Goal: Task Accomplishment & Management: Complete application form

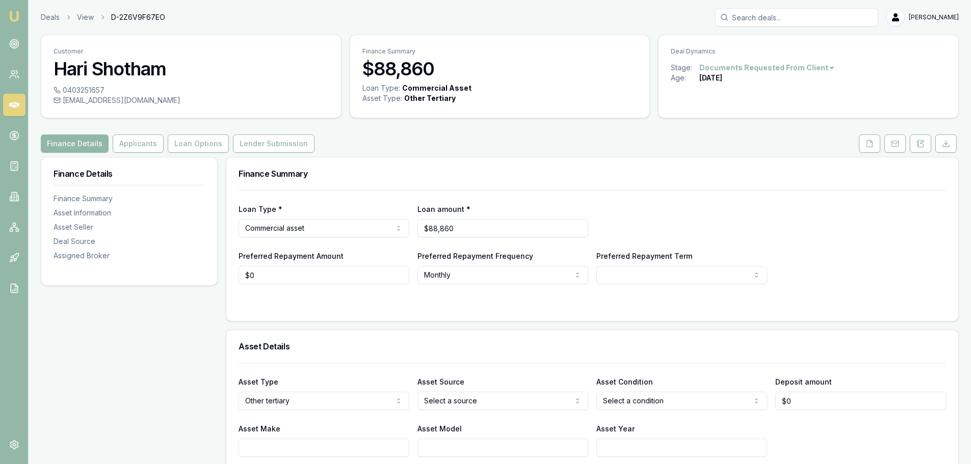
click at [99, 142] on button "Finance Details" at bounding box center [75, 144] width 68 height 18
click at [141, 142] on button "Applicants" at bounding box center [138, 144] width 51 height 18
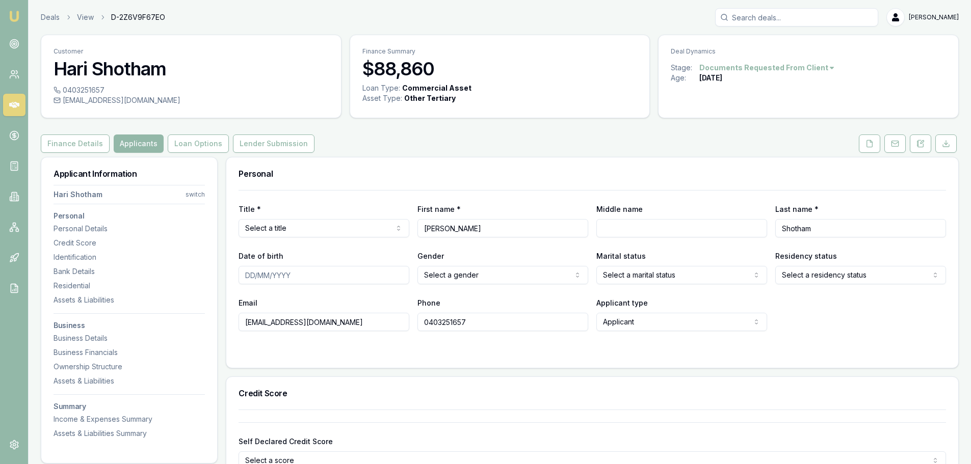
click at [189, 195] on html "Emu Broker Deals View D-2Z6V9F67EO Brad Hearns Toggle Menu Customer Hari Shotha…" at bounding box center [485, 232] width 971 height 464
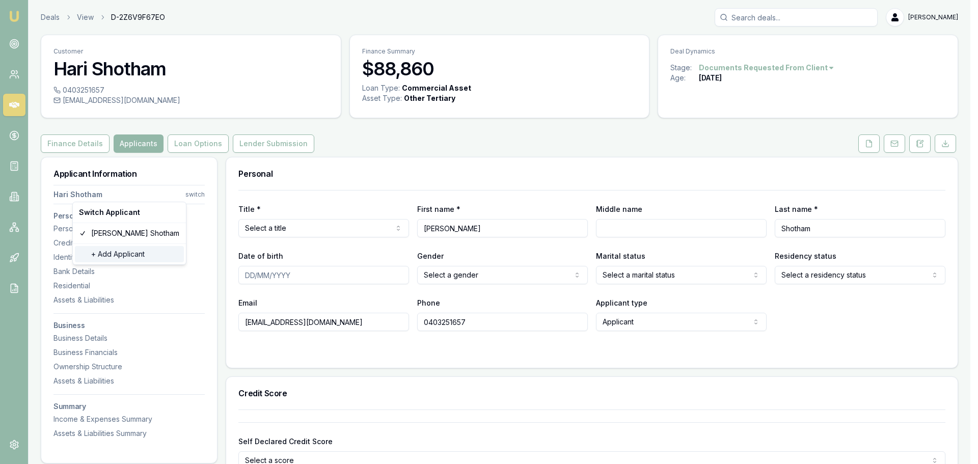
click at [116, 257] on div "+ Add Applicant" at bounding box center [129, 254] width 109 height 16
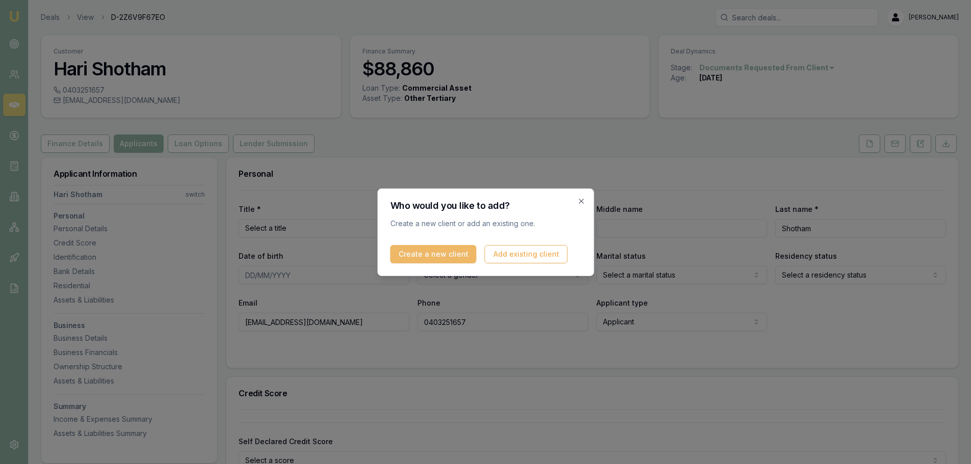
click at [430, 253] on button "Create a new client" at bounding box center [433, 254] width 86 height 18
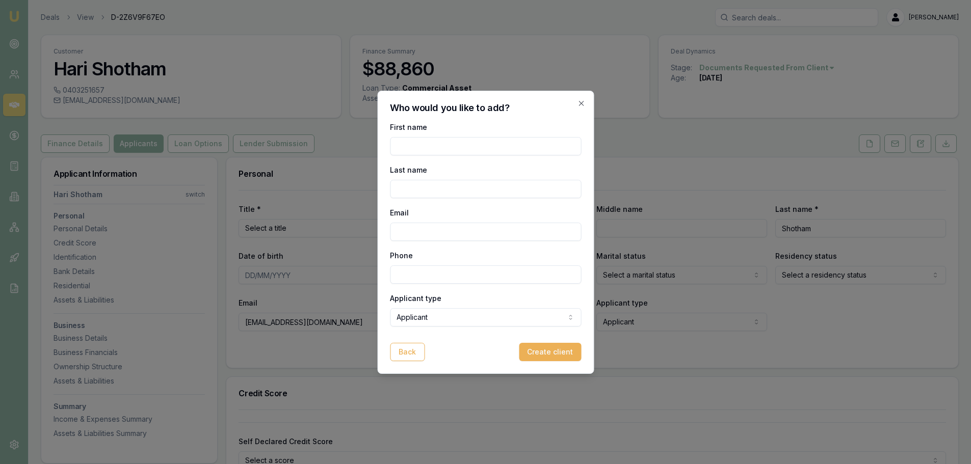
click at [445, 151] on input "First name" at bounding box center [485, 146] width 191 height 18
click at [496, 145] on input "First name" at bounding box center [485, 146] width 191 height 18
paste input "Vasant"
type input "Vasant"
click at [422, 189] on input "Last name" at bounding box center [485, 189] width 191 height 18
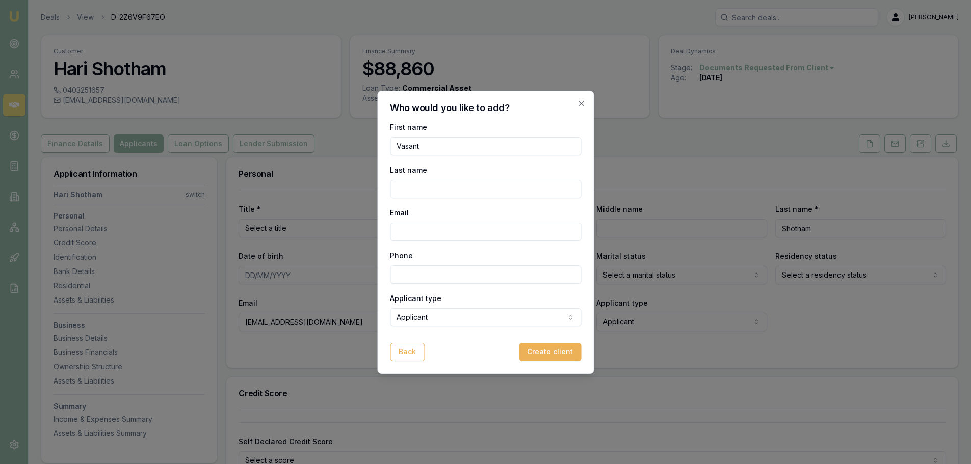
paste input "Bhuta"
type input "Bhuta"
click at [466, 233] on input "Email" at bounding box center [485, 232] width 191 height 18
paste input "vasbhuta@gmail.com"
type input "vasbhuta@gmail.com"
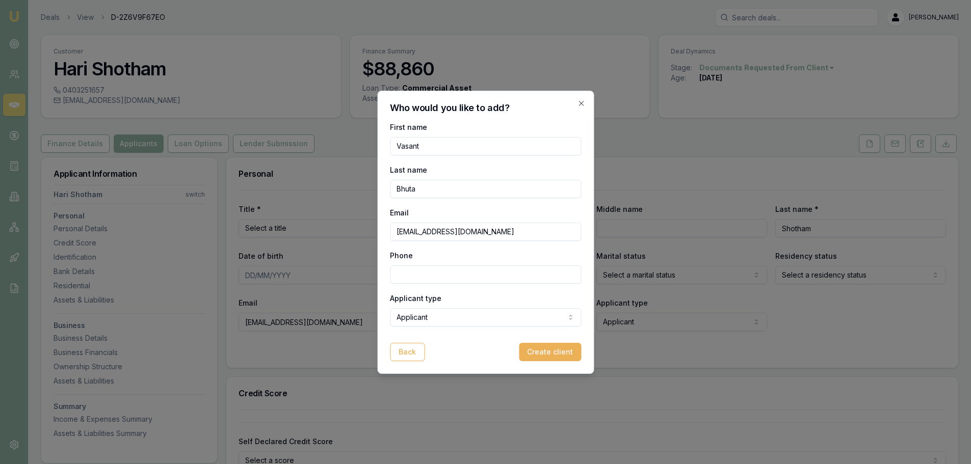
click at [449, 274] on input "Phone" at bounding box center [485, 274] width 191 height 18
paste input "0410 331 331"
type input "0410 331 331"
click at [470, 310] on body "Emu Broker Deals View D-2Z6V9F67EO Brad Hearns Toggle Menu Customer Hari Shotha…" at bounding box center [485, 232] width 971 height 464
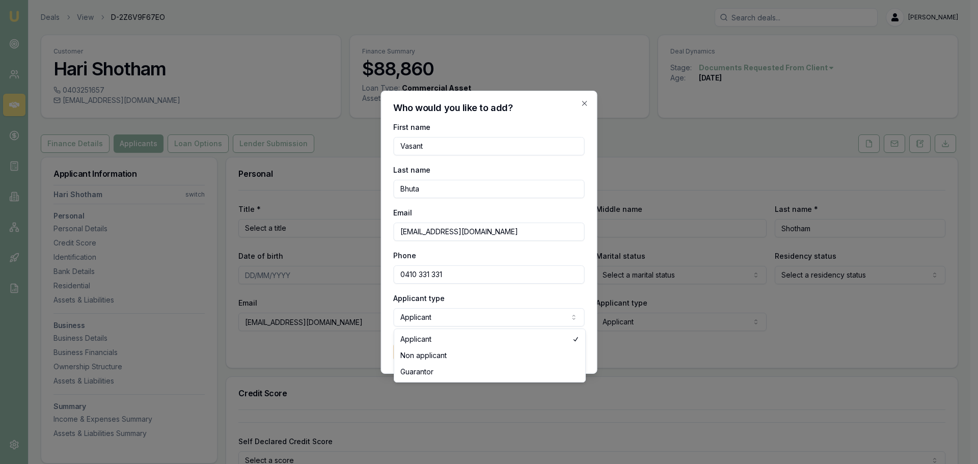
select select "NON_APPLICANT"
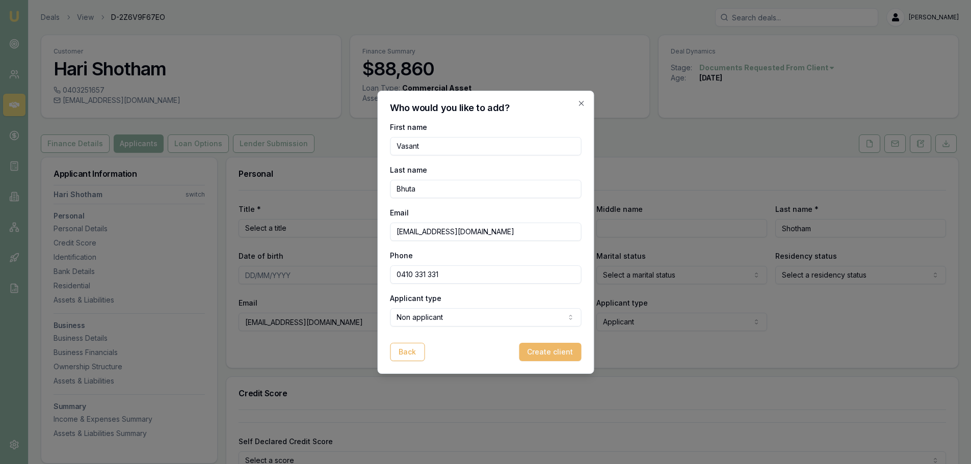
click at [556, 348] on button "Create client" at bounding box center [550, 352] width 62 height 18
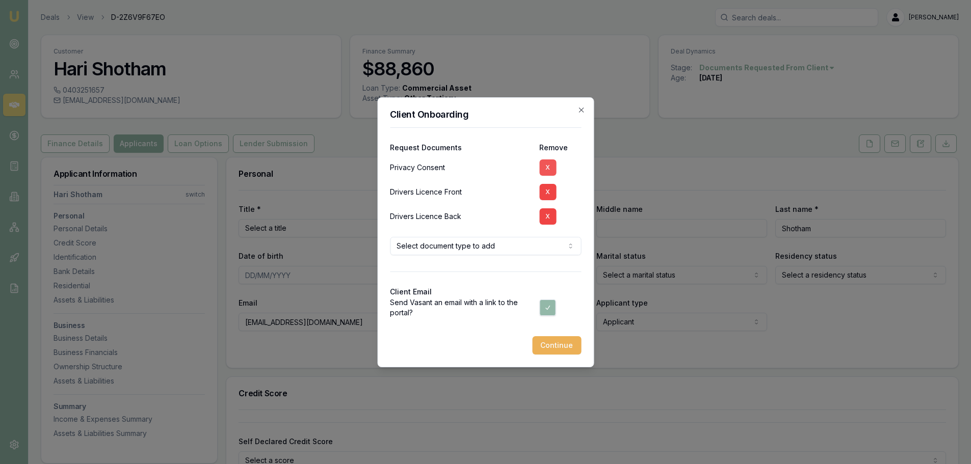
click at [551, 168] on button "X" at bounding box center [547, 167] width 17 height 16
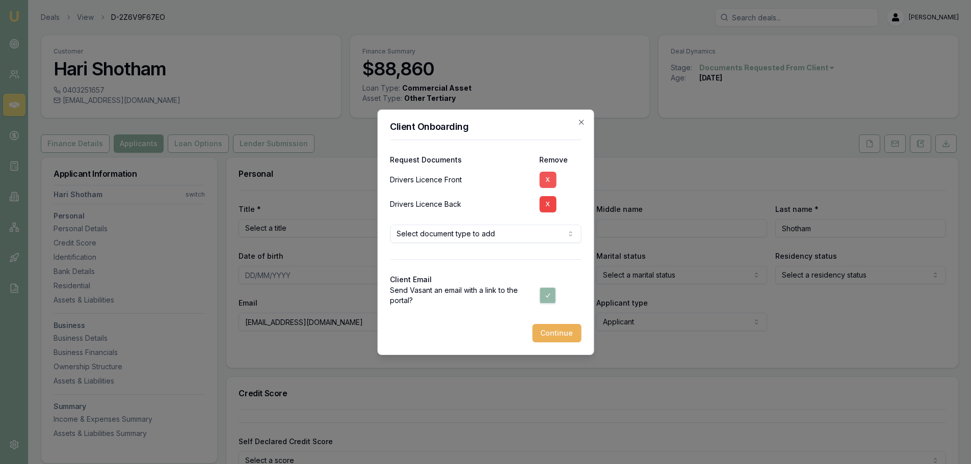
click at [547, 178] on button "X" at bounding box center [547, 180] width 17 height 16
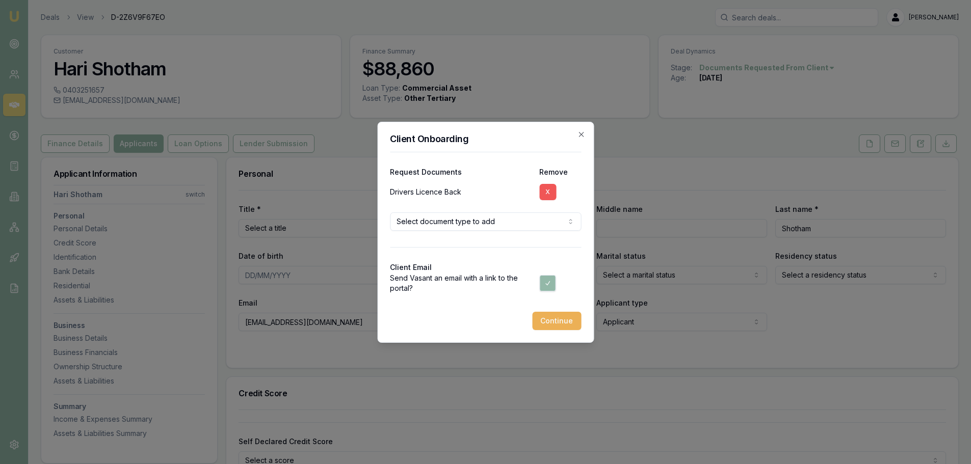
click at [551, 191] on button "X" at bounding box center [547, 192] width 17 height 16
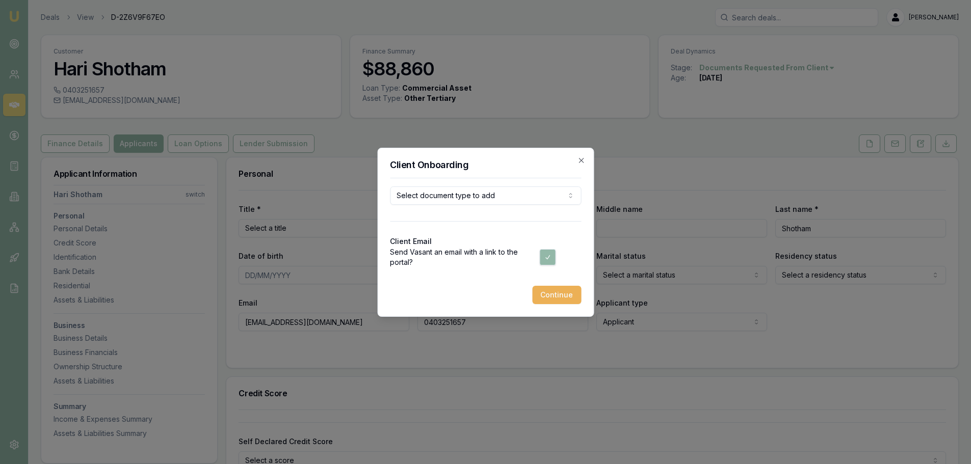
click at [510, 201] on body "Emu Broker Deals View D-2Z6V9F67EO Brad Hearns Toggle Menu Customer Hari Shotha…" at bounding box center [485, 232] width 971 height 464
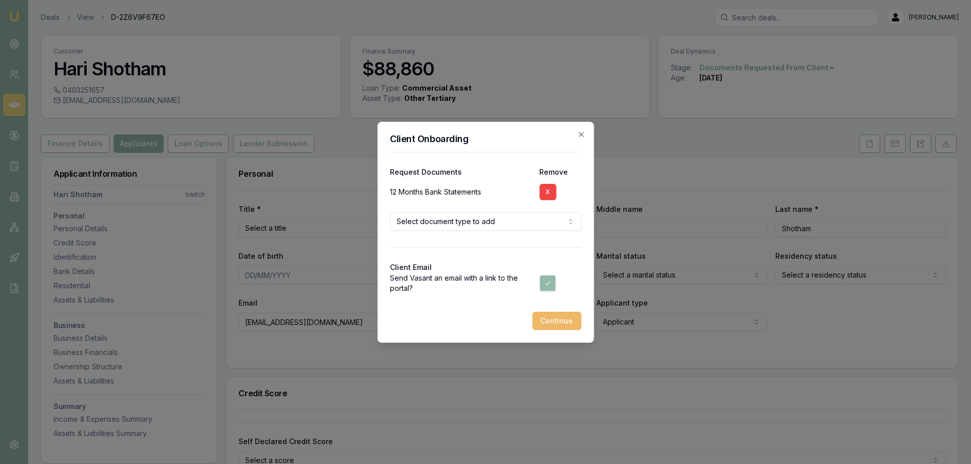
click at [561, 324] on button "Continue" at bounding box center [556, 321] width 49 height 18
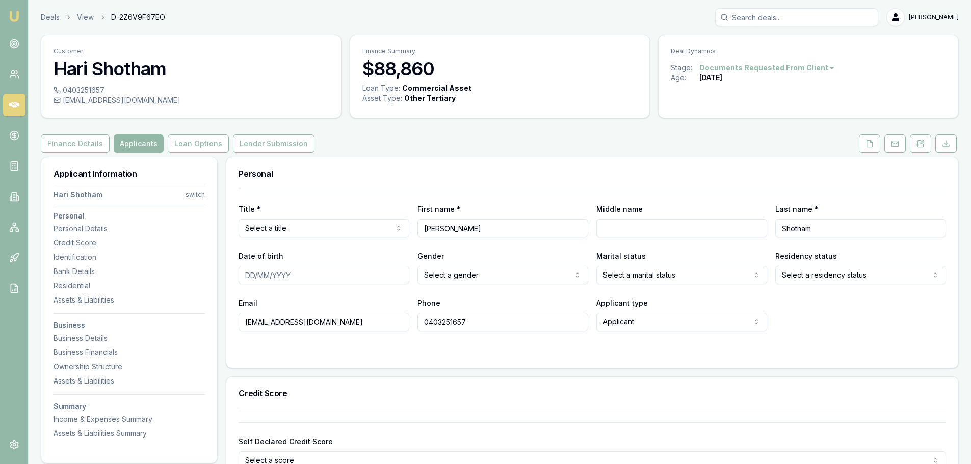
click at [365, 168] on div "Personal" at bounding box center [592, 173] width 732 height 33
click at [16, 108] on icon at bounding box center [14, 105] width 10 height 10
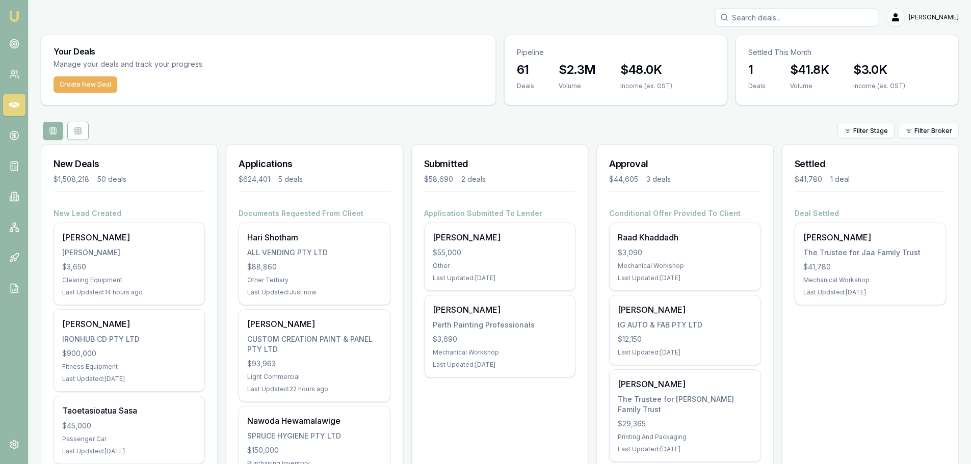
click at [287, 104] on div "Create New Deal" at bounding box center [268, 90] width 454 height 29
click at [295, 122] on div "Filter Stage Filter Broker" at bounding box center [500, 131] width 918 height 18
